Goal: Information Seeking & Learning: Learn about a topic

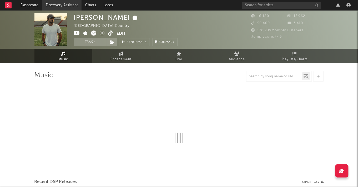
click at [55, 5] on link "Discovery Assistant" at bounding box center [61, 5] width 39 height 11
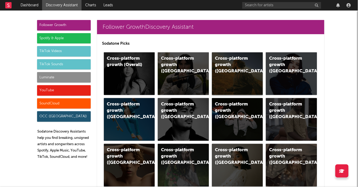
click at [247, 75] on div "Cross-platform growth (US)" at bounding box center [237, 73] width 51 height 43
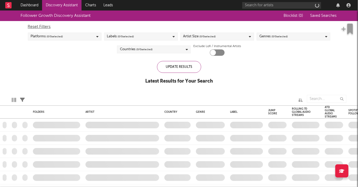
checkbox input "true"
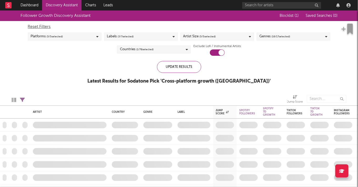
click at [229, 38] on div "Artist Size ( 5 / 5 selected)" at bounding box center [218, 37] width 74 height 8
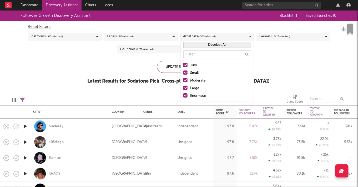
click at [274, 34] on span "( 16 / 17 selected)" at bounding box center [281, 36] width 19 height 6
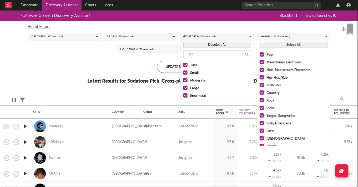
click at [274, 45] on button "Select All" at bounding box center [294, 45] width 68 height 6
click at [272, 43] on button "Deselect All" at bounding box center [294, 45] width 68 height 6
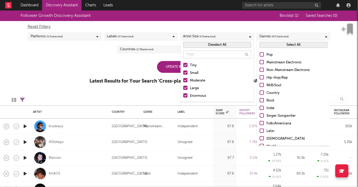
click at [272, 43] on button "Select All" at bounding box center [294, 45] width 68 height 6
click at [272, 43] on button "Deselect All" at bounding box center [294, 45] width 68 height 6
click at [261, 78] on div at bounding box center [262, 77] width 4 height 4
click at [260, 78] on input "Hip-Hop/Rap" at bounding box center [260, 78] width 0 height 6
click at [157, 71] on div "Update Results Latest Results for Your Search ' Cross-platform growth (US) '" at bounding box center [179, 75] width 179 height 29
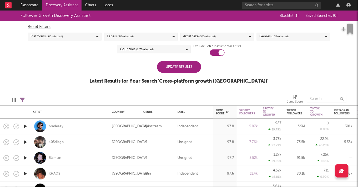
click at [165, 69] on div "Update Results" at bounding box center [179, 67] width 44 height 12
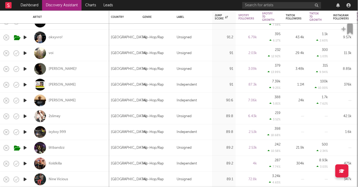
click at [47, 163] on div "Koldkilla" at bounding box center [70, 164] width 74 height 16
select select "1w"
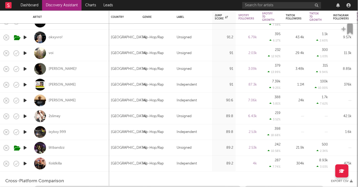
select select "6m"
click at [50, 163] on div "Koldkilla" at bounding box center [55, 163] width 13 height 5
select select "1m"
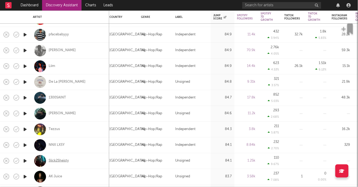
click at [64, 159] on div "Slick2Sheisty" at bounding box center [59, 161] width 20 height 5
select select "1m"
select select "6m"
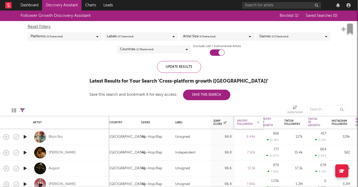
click at [252, 121] on div "Spotify Followers" at bounding box center [245, 122] width 16 height 6
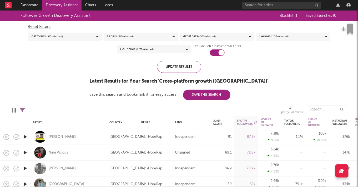
click at [266, 95] on div "Follower Growth Discovery Assistant Blocklist ( 1 ) Saved Searches ( 0 ) Reset …" at bounding box center [179, 56] width 358 height 90
click at [60, 134] on div "Alex Schor" at bounding box center [70, 137] width 74 height 16
select select "1w"
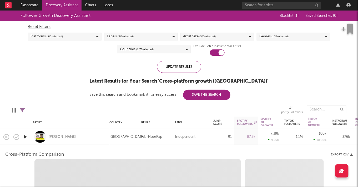
click at [61, 137] on div "Alex Schor" at bounding box center [62, 137] width 27 height 5
select select "6m"
select select "1m"
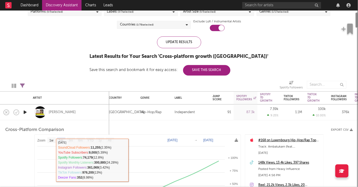
click at [48, 26] on div "Reset Filters Platforms ( 5 / 5 selected) Labels ( 3 / 7 selected) Artist Size …" at bounding box center [179, 13] width 308 height 35
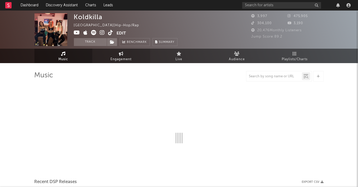
select select "6m"
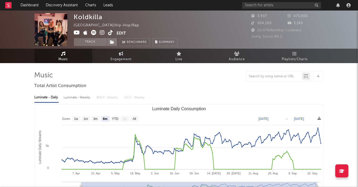
click at [102, 31] on icon at bounding box center [102, 32] width 5 height 5
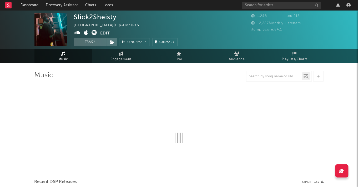
select select "1w"
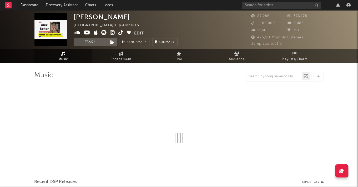
select select "6m"
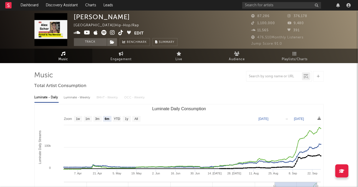
click at [112, 33] on icon at bounding box center [112, 32] width 5 height 5
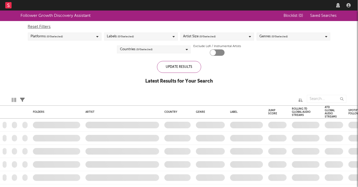
checkbox input "true"
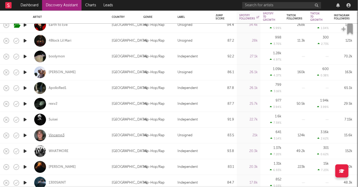
click at [57, 135] on div "Vincemp3" at bounding box center [57, 135] width 16 height 5
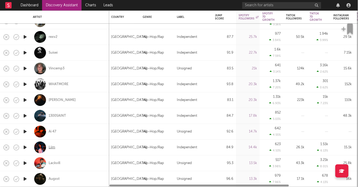
click at [51, 146] on div "Liim" at bounding box center [52, 147] width 7 height 5
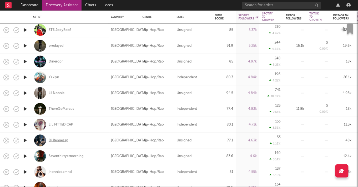
click at [61, 139] on div "Dj Rennessy" at bounding box center [58, 140] width 19 height 5
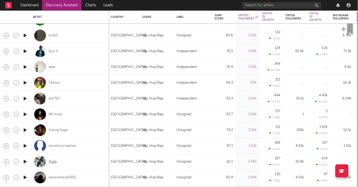
click at [54, 159] on div "7tails" at bounding box center [53, 161] width 8 height 5
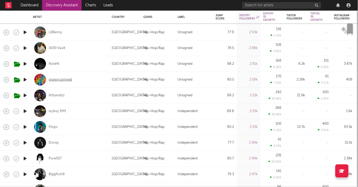
click at [61, 79] on div "spawncamped" at bounding box center [60, 79] width 23 height 5
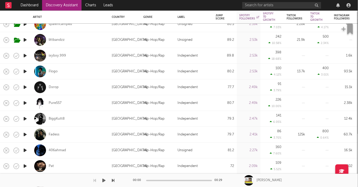
click at [58, 185] on div at bounding box center [57, 180] width 115 height 13
click at [59, 181] on div at bounding box center [57, 180] width 115 height 13
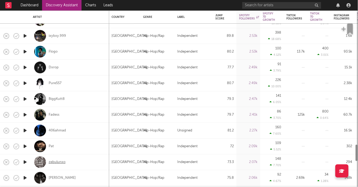
click at [57, 162] on div "zebulunxo" at bounding box center [57, 162] width 17 height 5
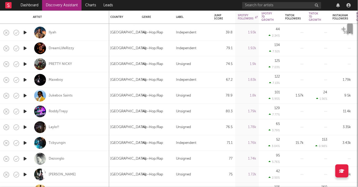
click at [57, 129] on div "Laylo!!" at bounding box center [54, 127] width 11 height 5
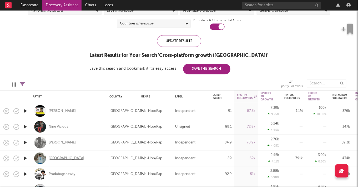
click at [59, 159] on div "Micah Palace" at bounding box center [67, 158] width 36 height 5
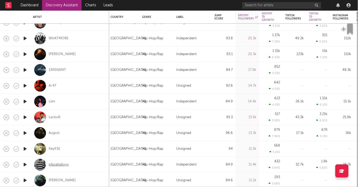
click at [57, 166] on div "pfacebabyyy" at bounding box center [59, 164] width 20 height 5
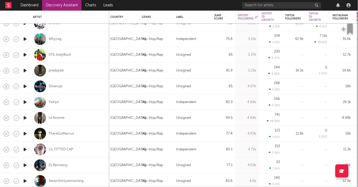
click at [62, 146] on div "LIL FITTED CAP" at bounding box center [70, 150] width 74 height 16
select select "1w"
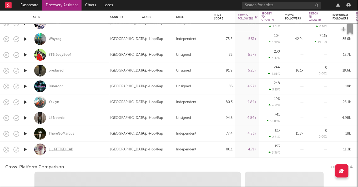
click at [62, 147] on div "LIL FITTED CAP" at bounding box center [61, 149] width 24 height 5
select select "1w"
select select "1m"
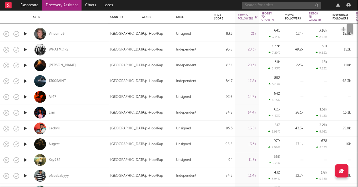
click at [298, 5] on input "text" at bounding box center [281, 5] width 79 height 7
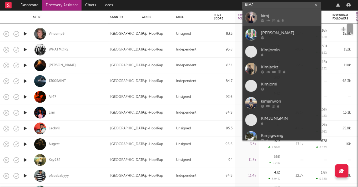
type input "KIMJ"
click at [291, 14] on div "kimj" at bounding box center [290, 16] width 58 height 6
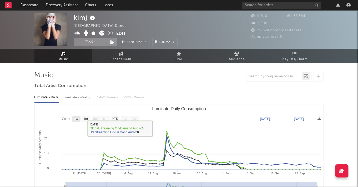
click at [77, 119] on text "1w" at bounding box center [76, 119] width 4 height 4
select select "1w"
type input "2025-09-22"
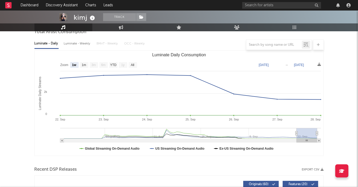
scroll to position [56, 0]
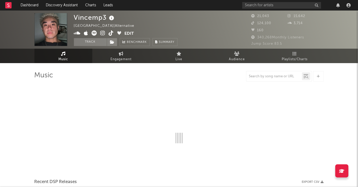
select select "6m"
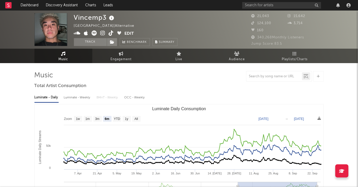
click at [103, 34] on icon at bounding box center [103, 33] width 5 height 5
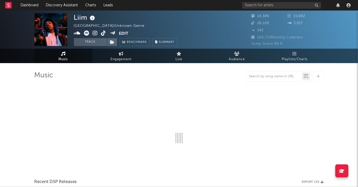
select select "6m"
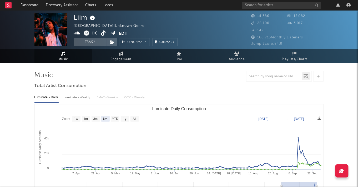
click at [96, 33] on icon at bounding box center [95, 33] width 5 height 5
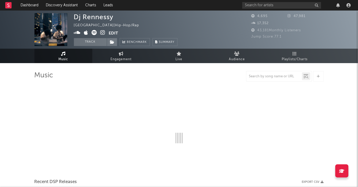
select select "6m"
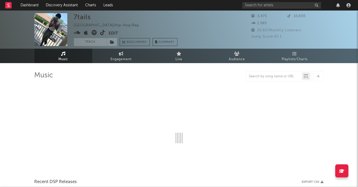
select select "6m"
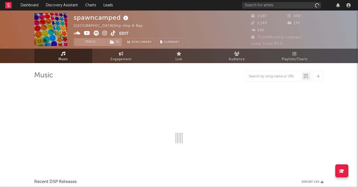
select select "1w"
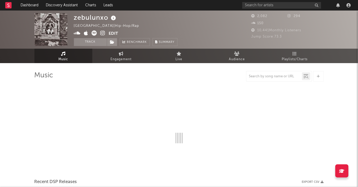
select select "6m"
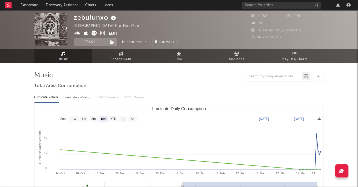
click at [103, 33] on icon at bounding box center [103, 33] width 5 height 5
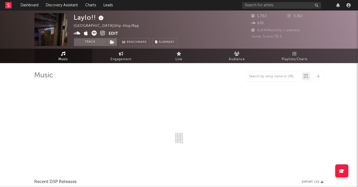
select select "1w"
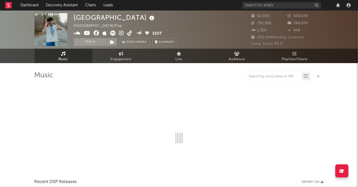
click at [121, 33] on icon at bounding box center [121, 33] width 5 height 5
select select "6m"
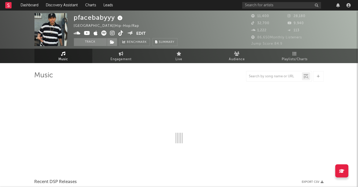
click at [116, 29] on div "[GEOGRAPHIC_DATA] | Hip-Hop/Rap" at bounding box center [110, 26] width 72 height 6
click at [113, 30] on div "pfacebabyyy United States | Hip-Hop/Rap Edit Track Benchmark Summary" at bounding box center [126, 29] width 104 height 33
select select "6m"
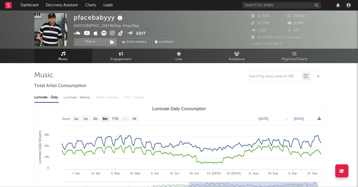
click at [113, 34] on icon at bounding box center [112, 33] width 5 height 5
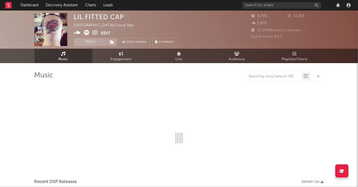
select select "1w"
